Goal: Task Accomplishment & Management: Manage account settings

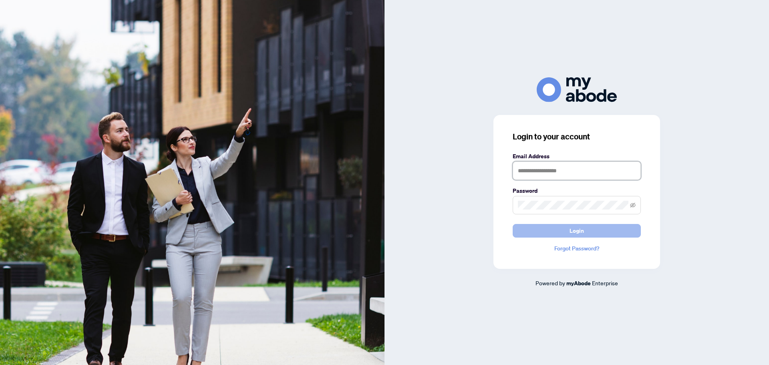
type input "**********"
click at [574, 232] on span "Login" at bounding box center [576, 230] width 14 height 13
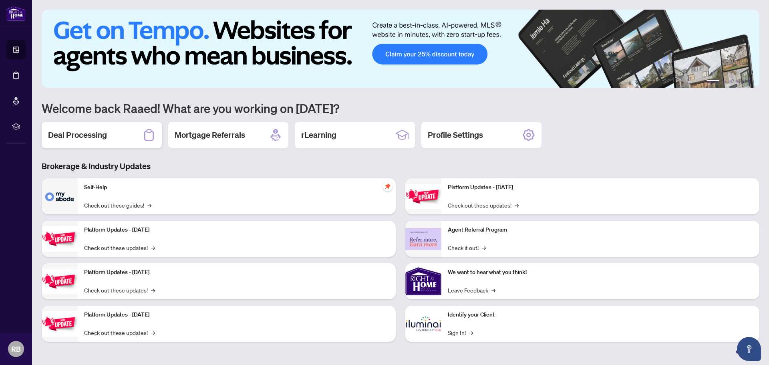
click at [81, 135] on h2 "Deal Processing" at bounding box center [77, 134] width 59 height 11
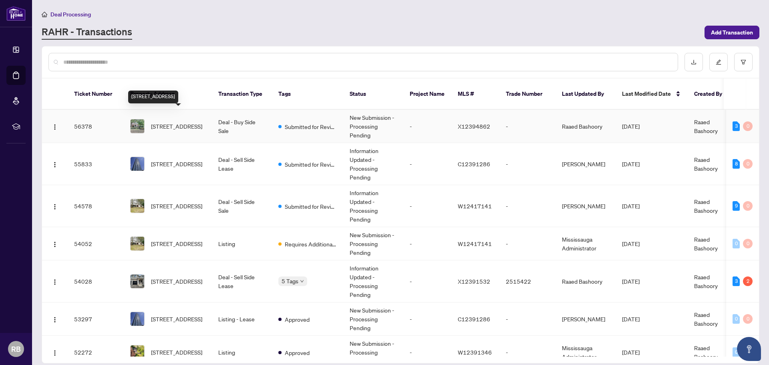
click at [185, 122] on span "1305 Hillcrest Ave, London East, Ontario N5Y 4N6, Canada" at bounding box center [176, 126] width 51 height 9
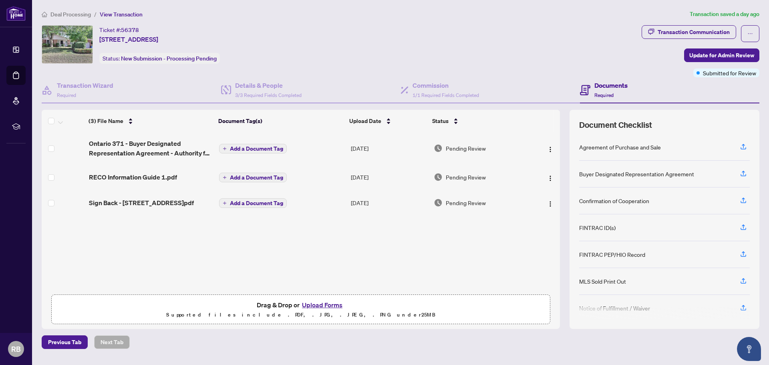
click at [321, 304] on button "Upload Forms" at bounding box center [322, 305] width 45 height 10
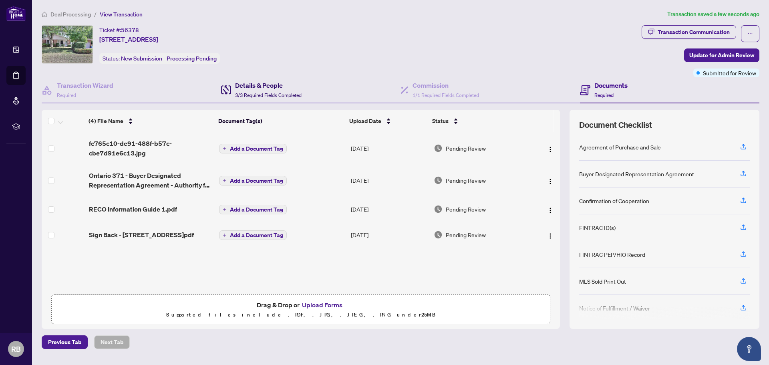
click at [257, 88] on h4 "Details & People" at bounding box center [268, 85] width 66 height 10
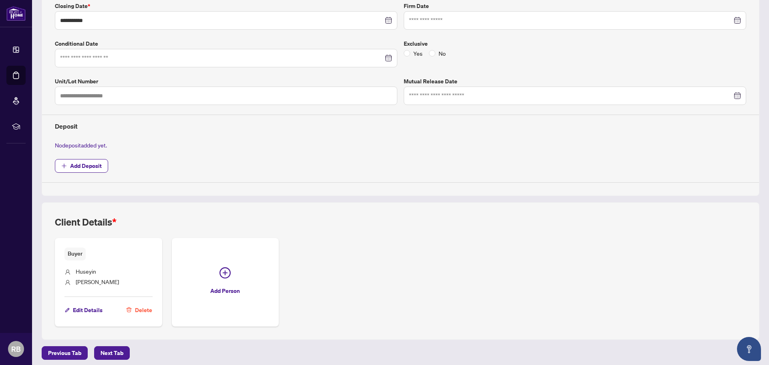
scroll to position [185, 0]
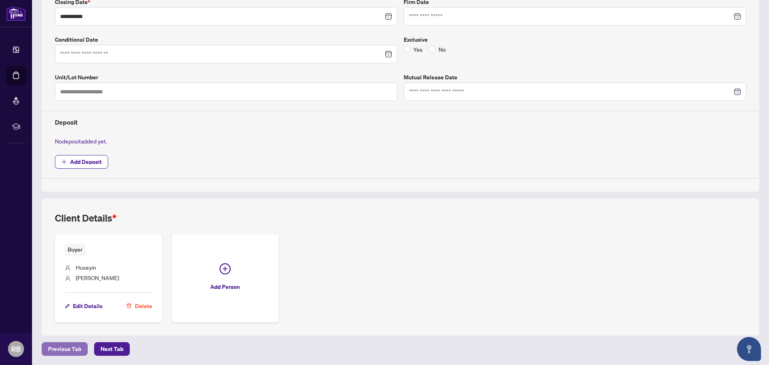
click at [68, 349] on span "Previous Tab" at bounding box center [64, 348] width 33 height 13
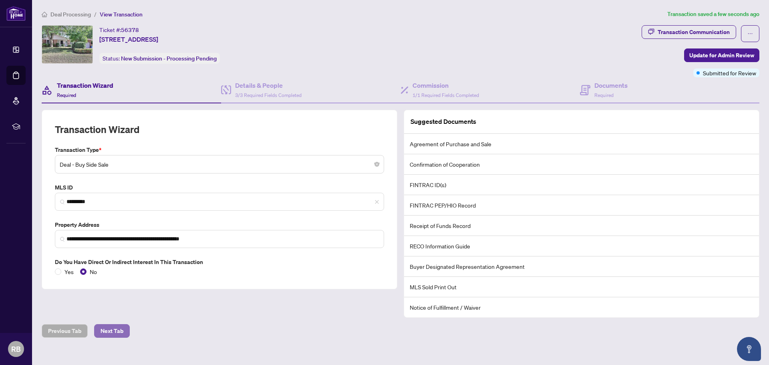
click at [114, 330] on span "Next Tab" at bounding box center [112, 330] width 23 height 13
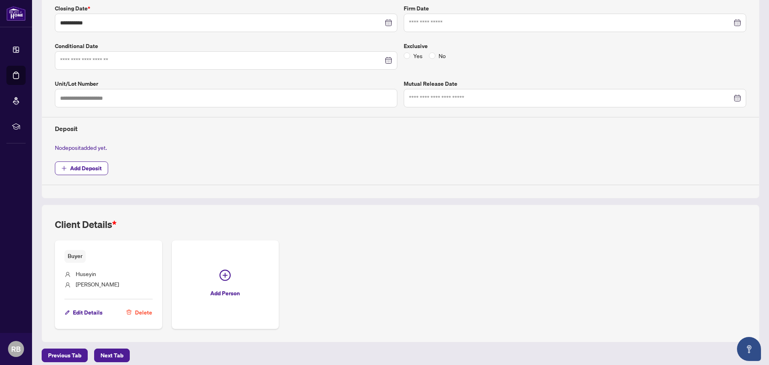
scroll to position [185, 0]
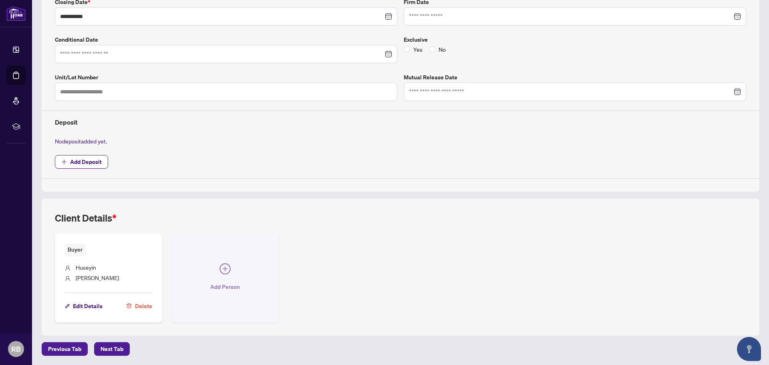
click at [226, 285] on span "Add Person" at bounding box center [225, 286] width 30 height 13
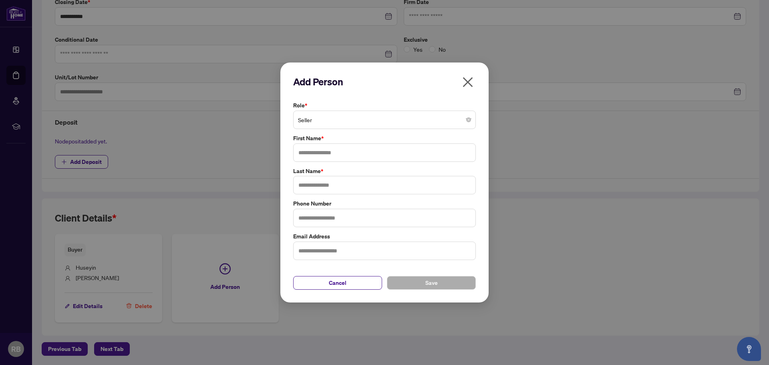
click at [320, 121] on span "Seller" at bounding box center [384, 119] width 173 height 15
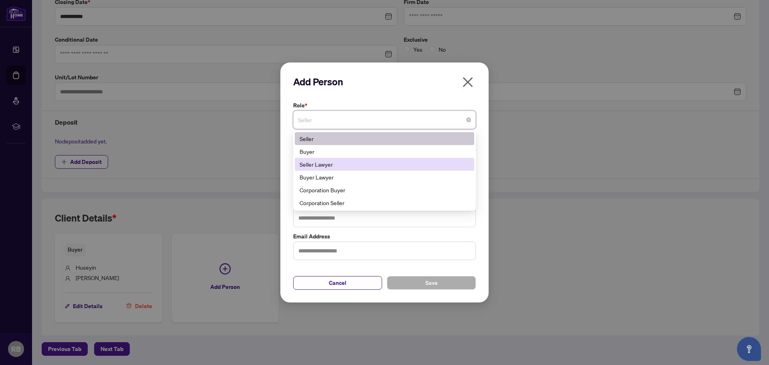
click at [319, 164] on div "Seller Lawyer" at bounding box center [385, 164] width 170 height 9
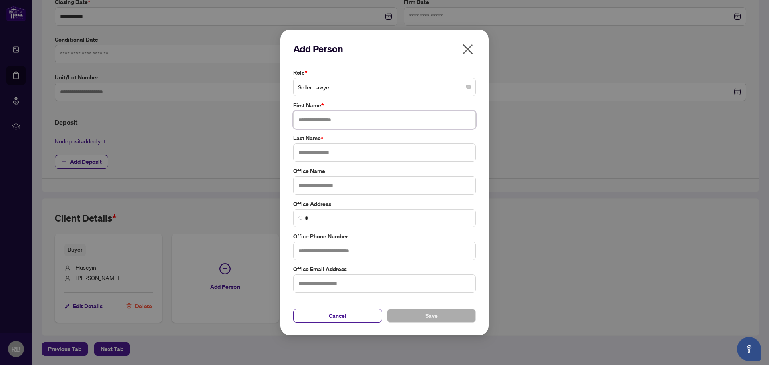
click at [321, 119] on input "text" at bounding box center [384, 120] width 183 height 18
click at [316, 118] on input "text" at bounding box center [384, 120] width 183 height 18
click at [314, 118] on input "text" at bounding box center [384, 120] width 183 height 18
type input "*******"
click at [314, 153] on input "text" at bounding box center [384, 152] width 183 height 18
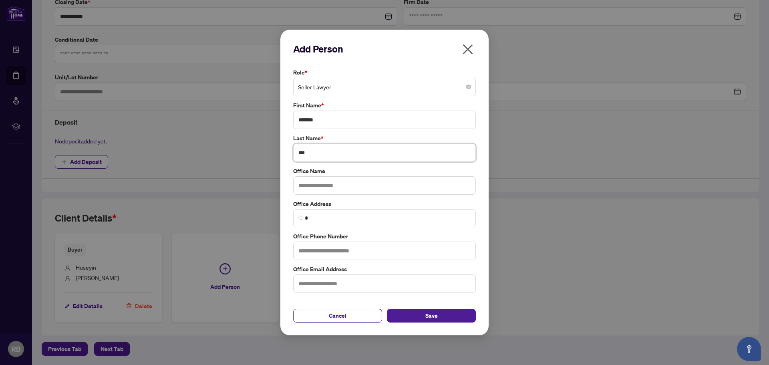
type input "***"
click at [316, 249] on input "text" at bounding box center [384, 250] width 183 height 18
type input "**********"
click at [428, 318] on span "Save" at bounding box center [431, 315] width 12 height 13
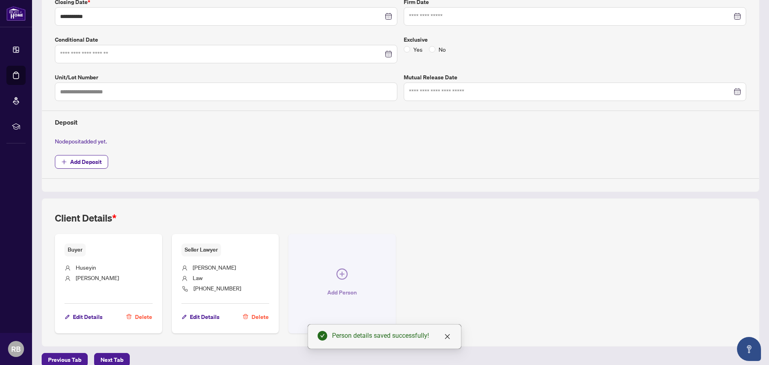
click at [340, 277] on icon "plus-circle" at bounding box center [341, 273] width 11 height 11
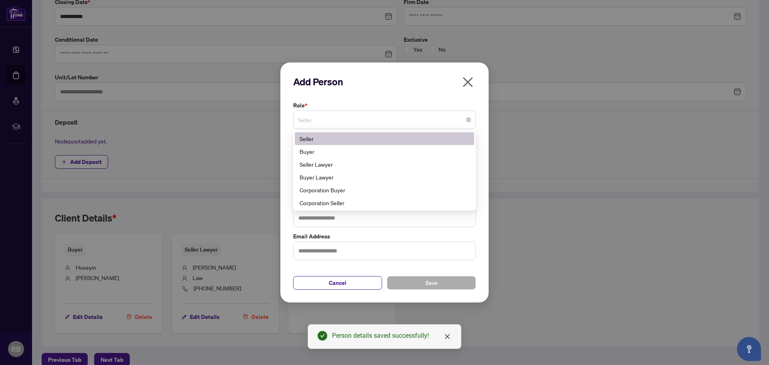
click at [316, 121] on span "Seller" at bounding box center [384, 119] width 173 height 15
click at [320, 178] on div "Buyer Lawyer" at bounding box center [385, 177] width 170 height 9
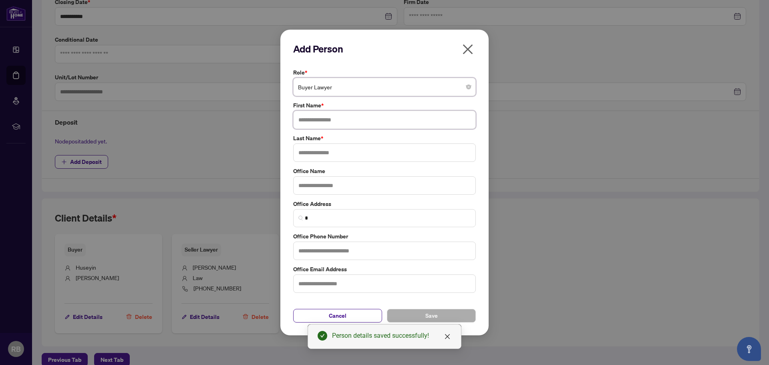
click at [319, 120] on input "text" at bounding box center [384, 120] width 183 height 18
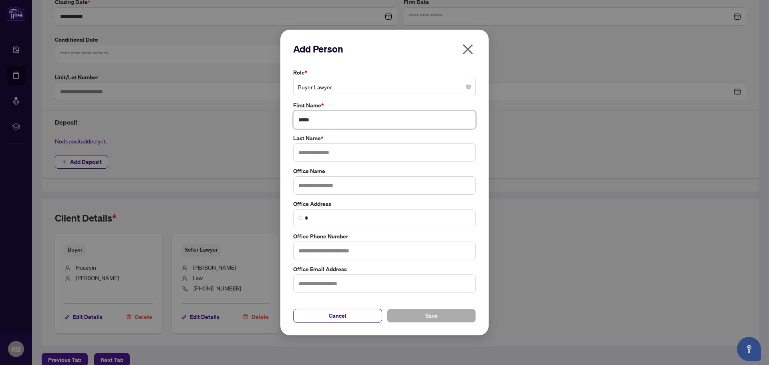
type input "*****"
click at [306, 151] on input "text" at bounding box center [384, 152] width 183 height 18
type input "*******"
click at [430, 315] on span "Save" at bounding box center [431, 315] width 12 height 13
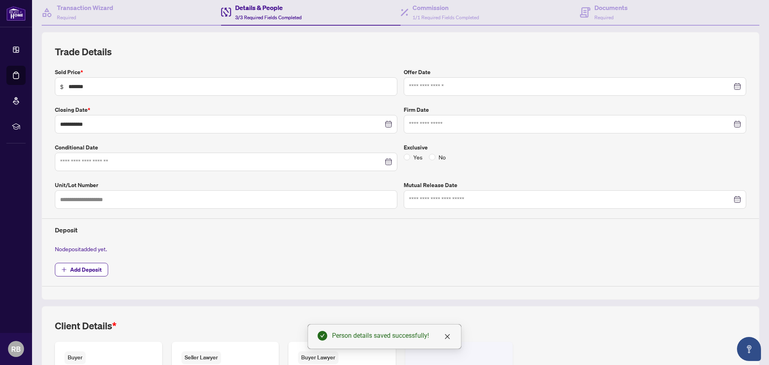
scroll to position [0, 0]
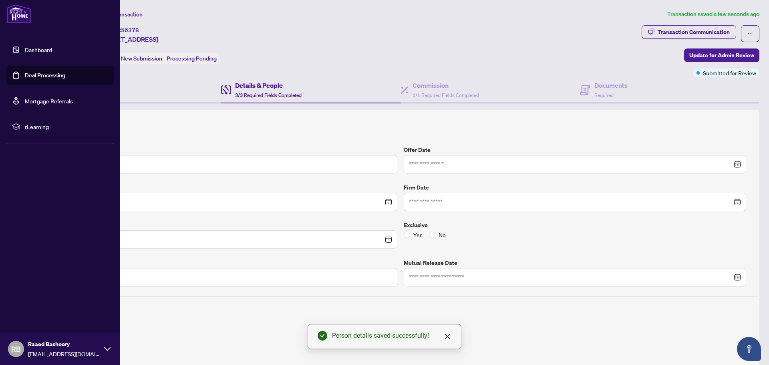
click at [37, 48] on link "Dashboard" at bounding box center [38, 49] width 27 height 7
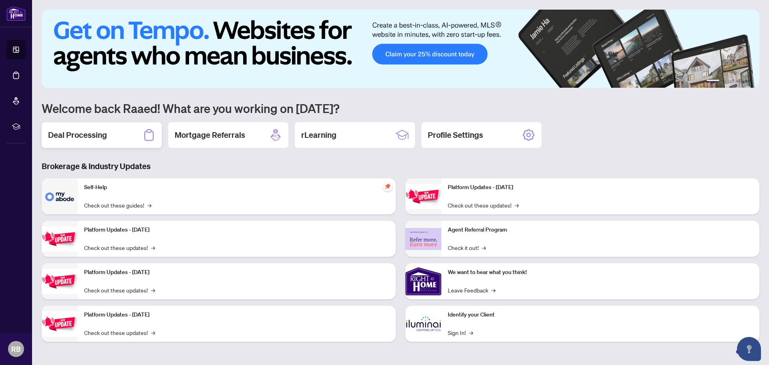
click at [96, 135] on h2 "Deal Processing" at bounding box center [77, 134] width 59 height 11
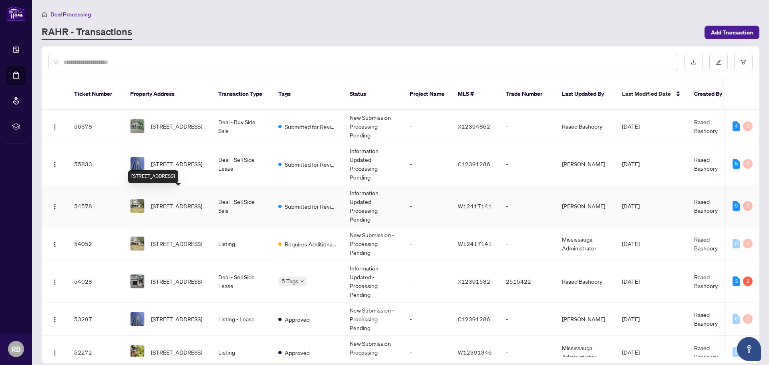
click at [183, 201] on span "1276 HILLVIEW Cres, Oakville, Ontario L6H 2C7, Canada" at bounding box center [176, 205] width 51 height 9
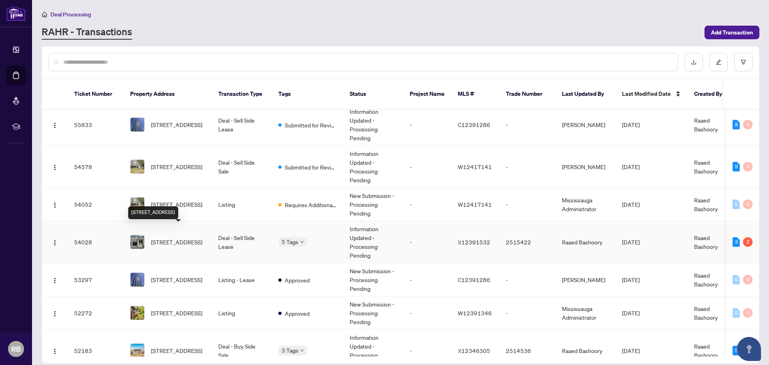
scroll to position [40, 0]
click at [181, 237] on span "141 Aquasanta Cres, Hamilton, Ontario L9B 0J8, Canada" at bounding box center [176, 241] width 51 height 9
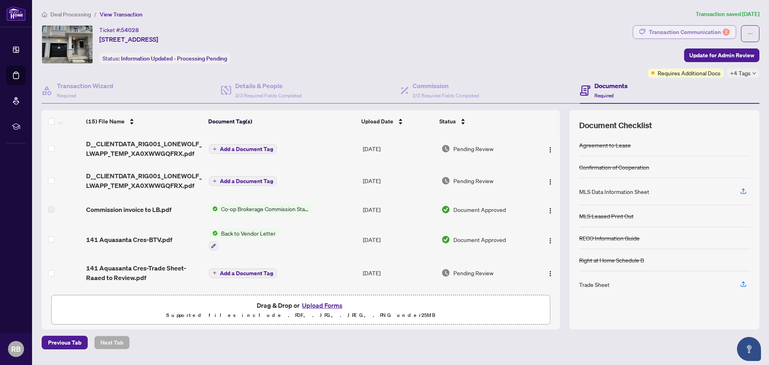
click at [682, 30] on div "Transaction Communication 2" at bounding box center [689, 32] width 81 height 13
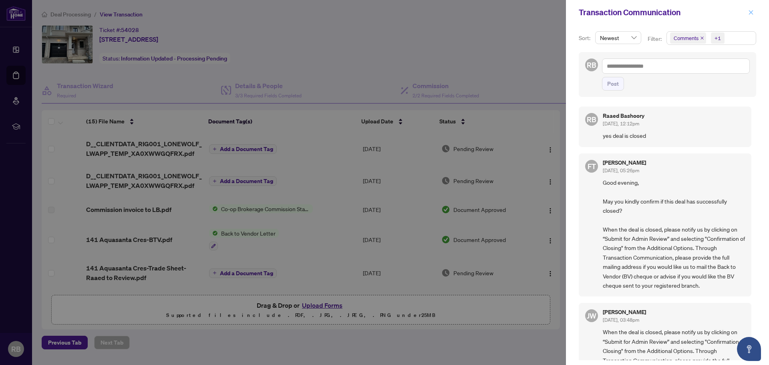
click at [750, 12] on icon "close" at bounding box center [751, 13] width 6 height 6
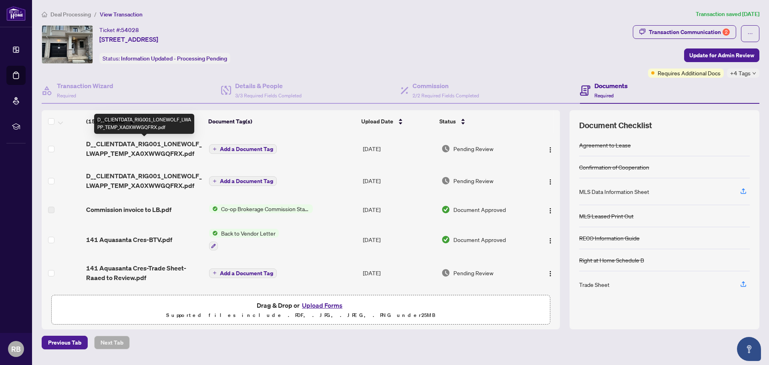
click at [129, 152] on span "D__CLIENTDATA_RIG001_LONEWOLF_LWAPP_TEMP_XA0XWWGQFRX.pdf" at bounding box center [144, 148] width 117 height 19
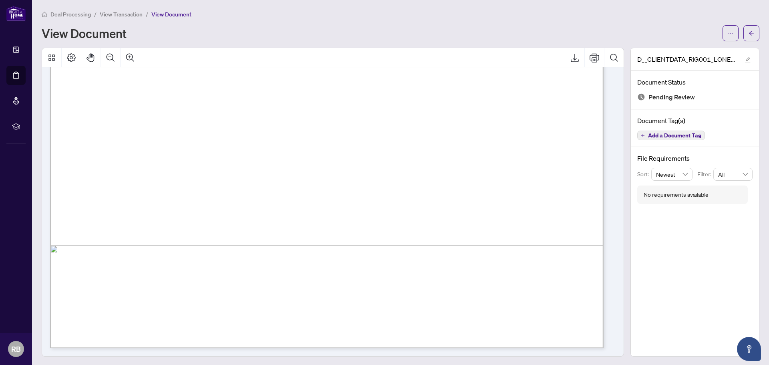
scroll to position [1, 0]
click at [749, 30] on icon "arrow-left" at bounding box center [752, 33] width 6 height 6
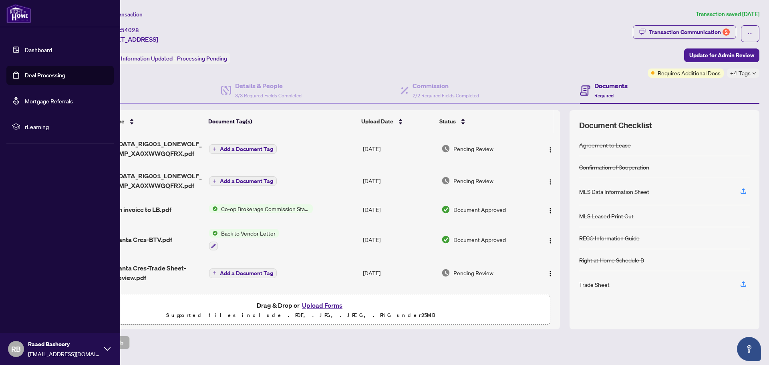
click at [38, 72] on link "Deal Processing" at bounding box center [45, 75] width 40 height 7
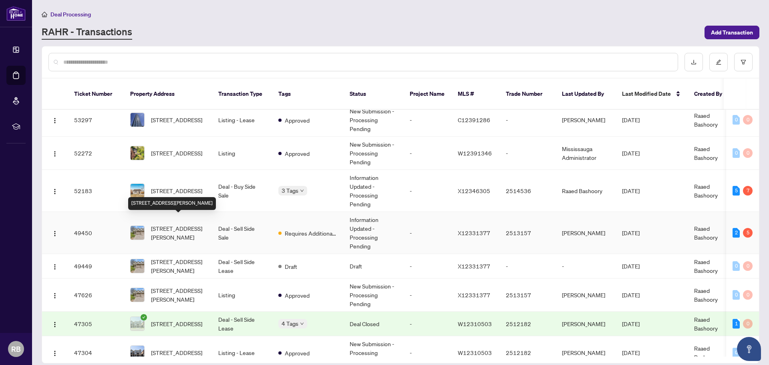
scroll to position [199, 0]
click at [174, 226] on span "43-20 Paulander Dr, Kitchener, Ontario N2M 5L3, Canada" at bounding box center [178, 232] width 54 height 18
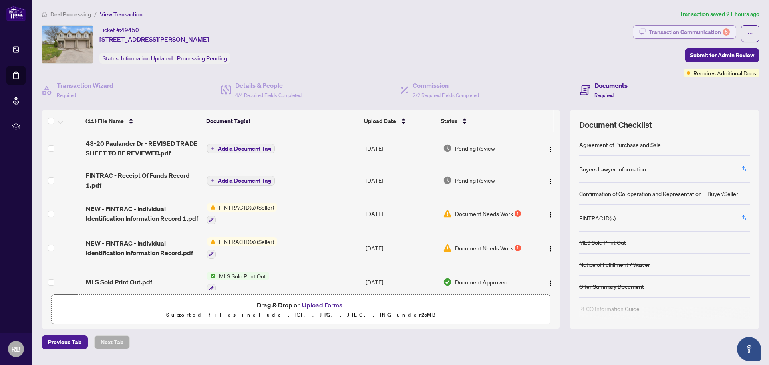
click at [688, 31] on div "Transaction Communication 5" at bounding box center [689, 32] width 81 height 13
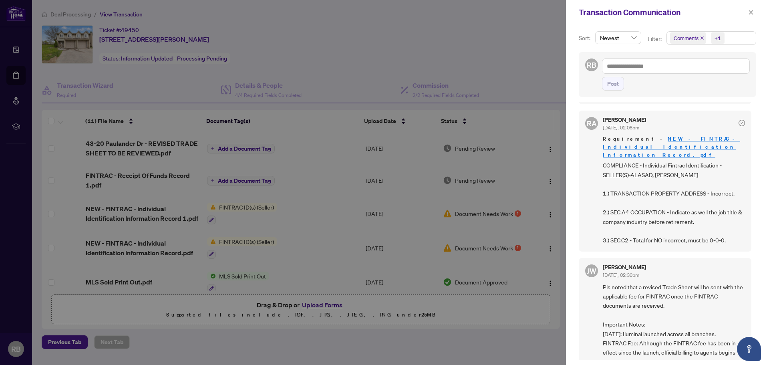
scroll to position [237, 0]
drag, startPoint x: 644, startPoint y: 129, endPoint x: 639, endPoint y: 131, distance: 5.4
click at [639, 135] on link "NEW - FINTRAC - Individual Identification Information Record.pdf" at bounding box center [671, 146] width 137 height 23
